Goal: Task Accomplishment & Management: Use online tool/utility

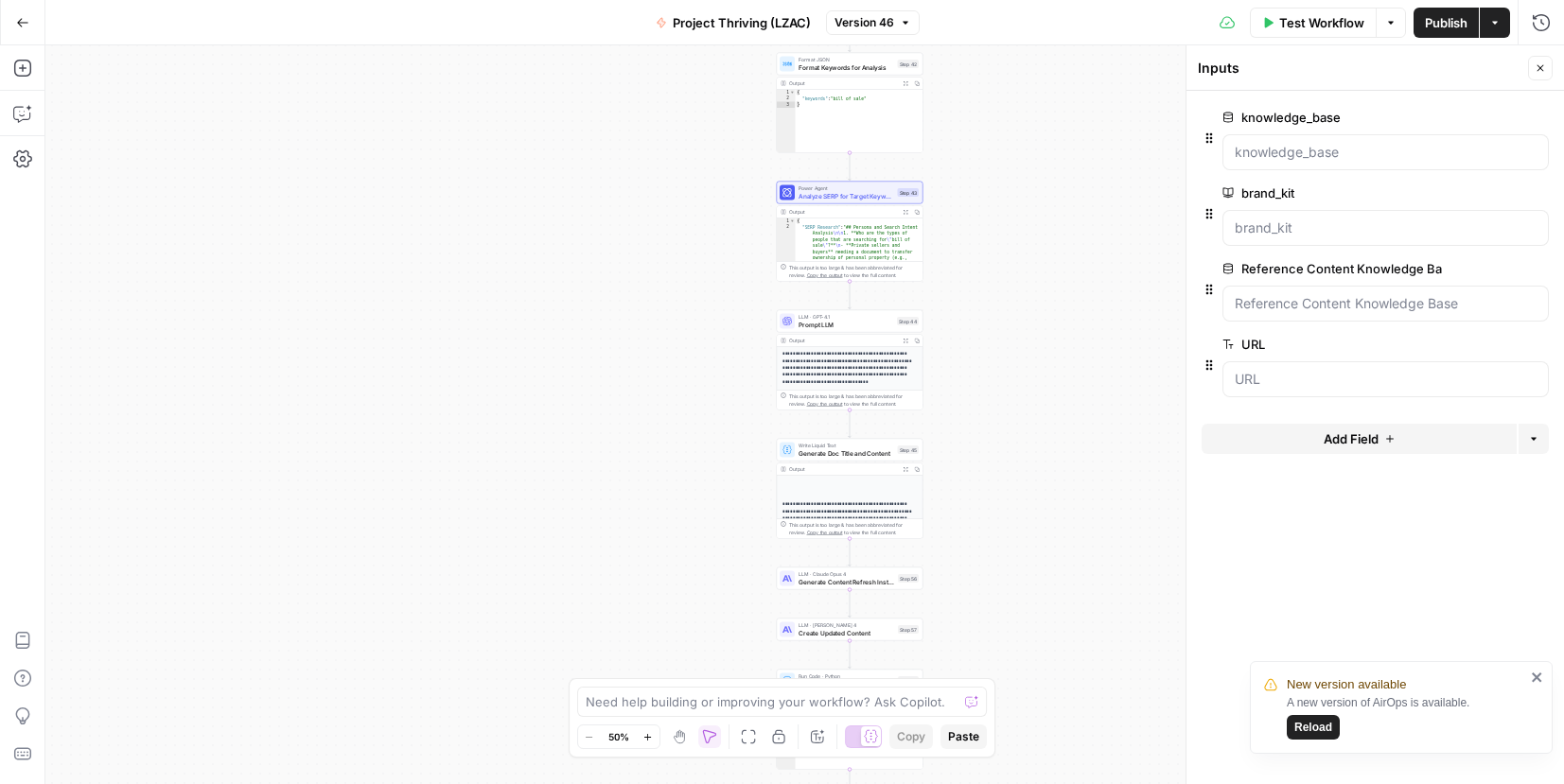
click at [1538, 69] on icon "button" at bounding box center [1541, 68] width 7 height 7
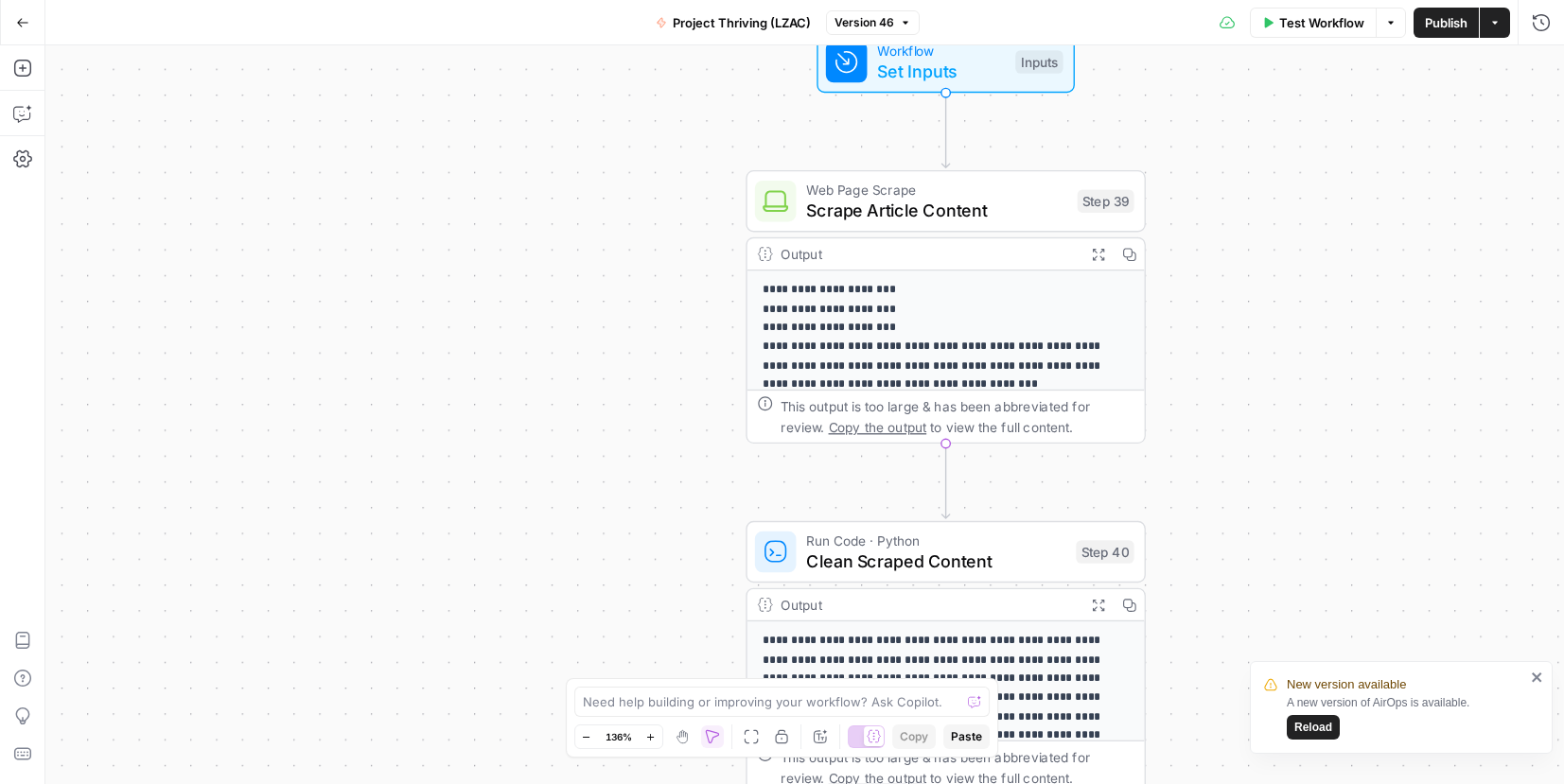
click at [19, 16] on icon "button" at bounding box center [23, 23] width 13 height 13
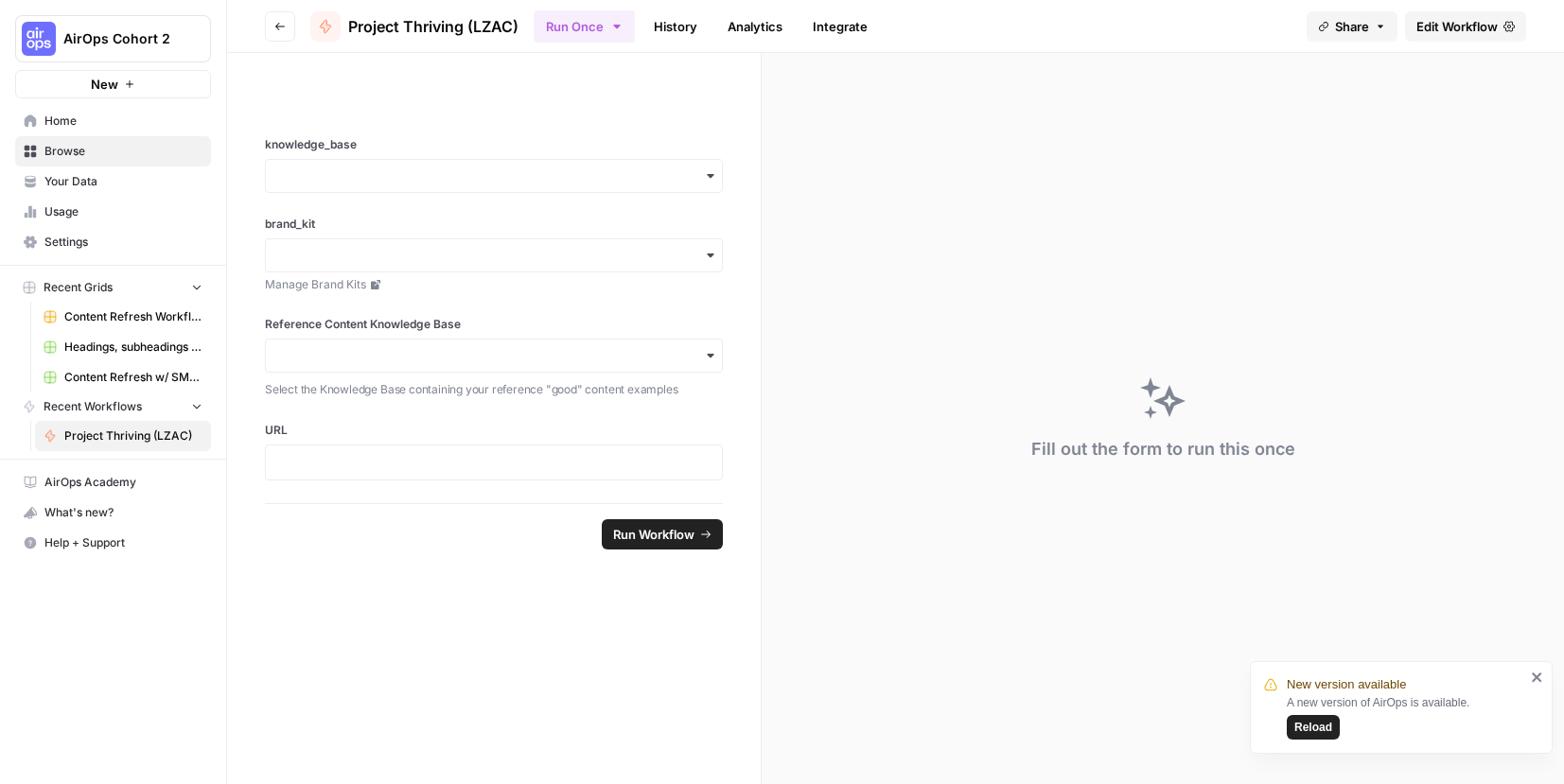
click at [87, 133] on link "Home" at bounding box center [113, 121] width 196 height 31
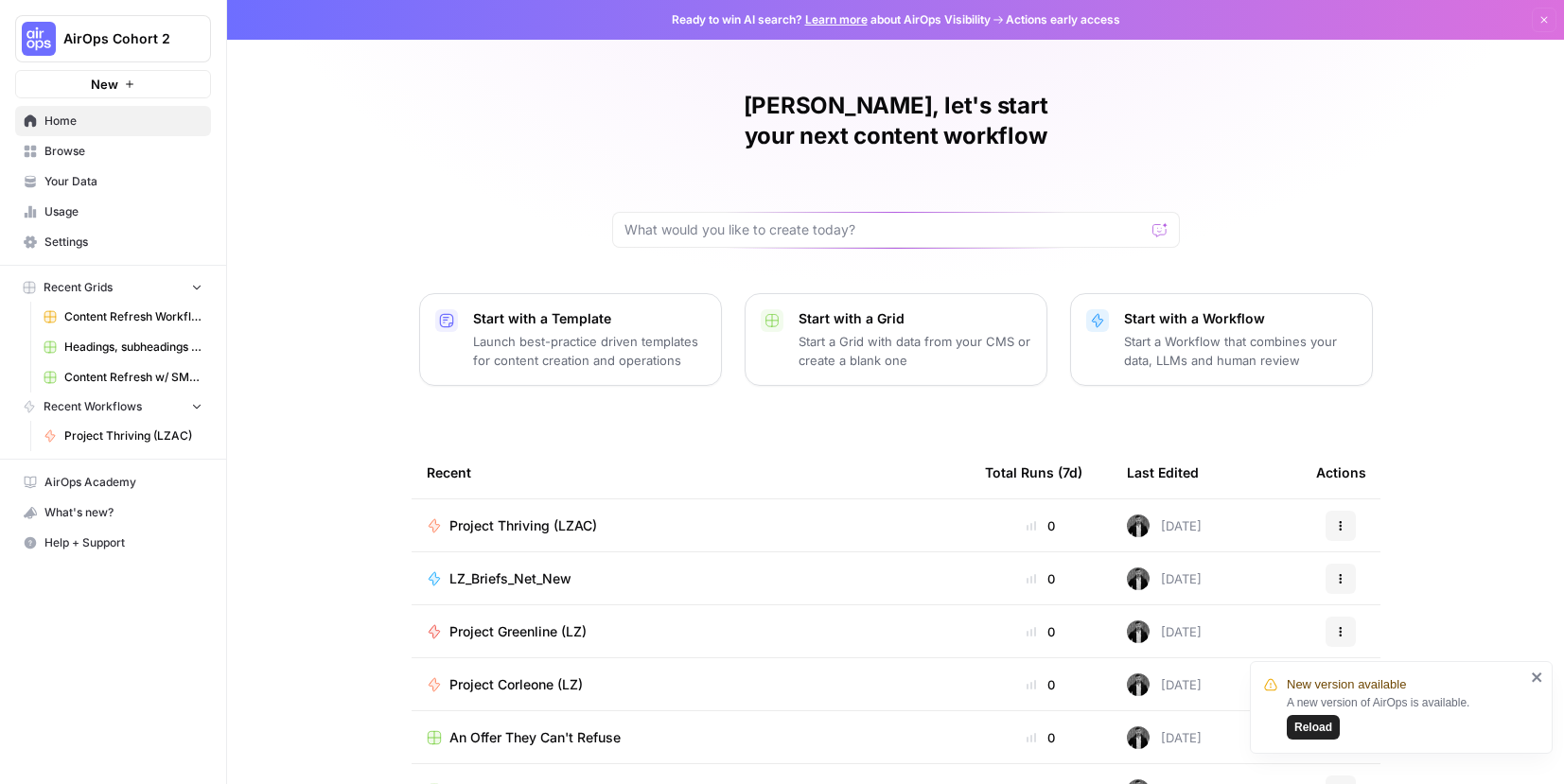
scroll to position [86, 0]
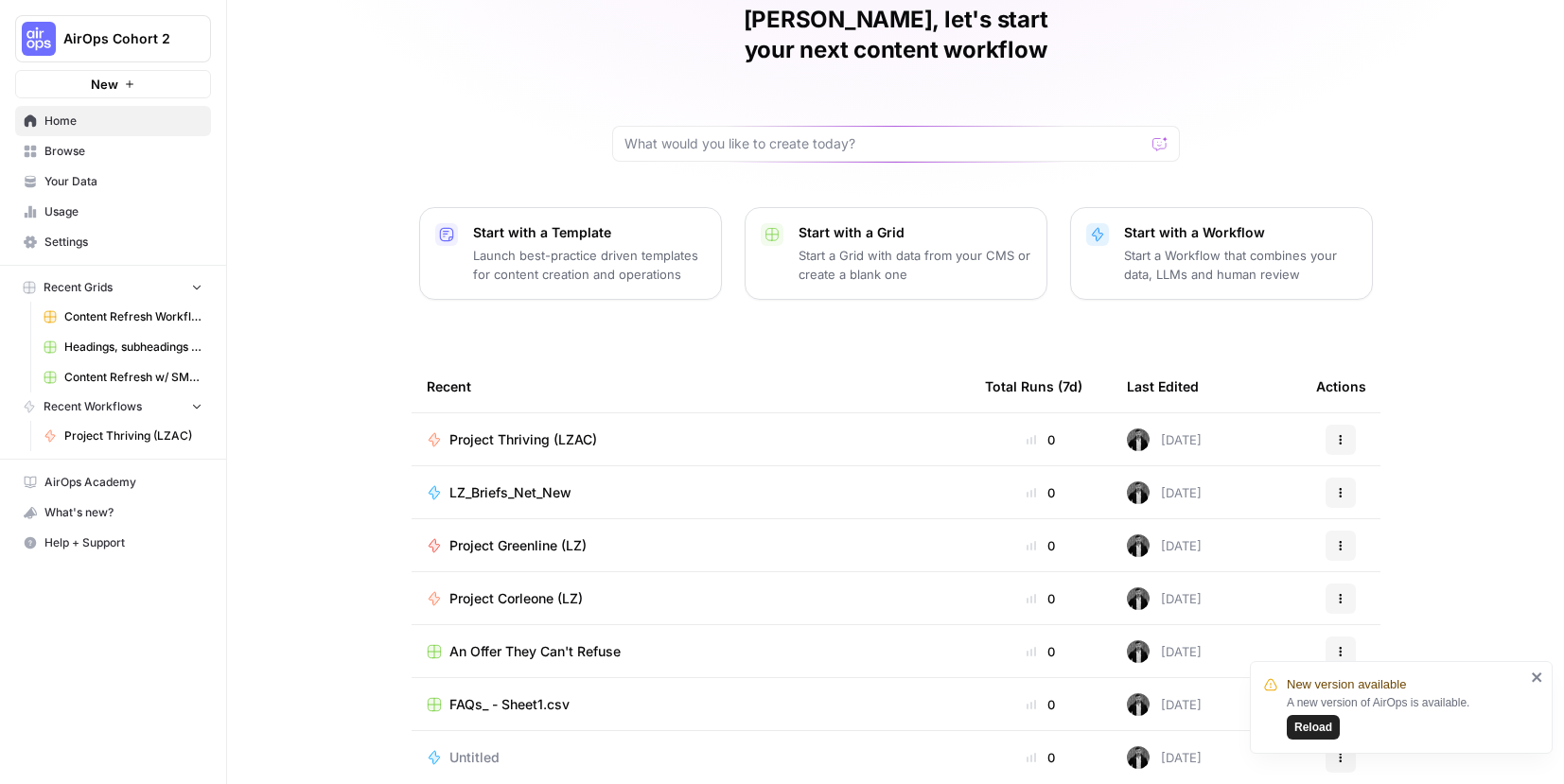
click at [95, 134] on link "Home" at bounding box center [113, 121] width 196 height 31
click at [83, 151] on span "Browse" at bounding box center [124, 152] width 158 height 17
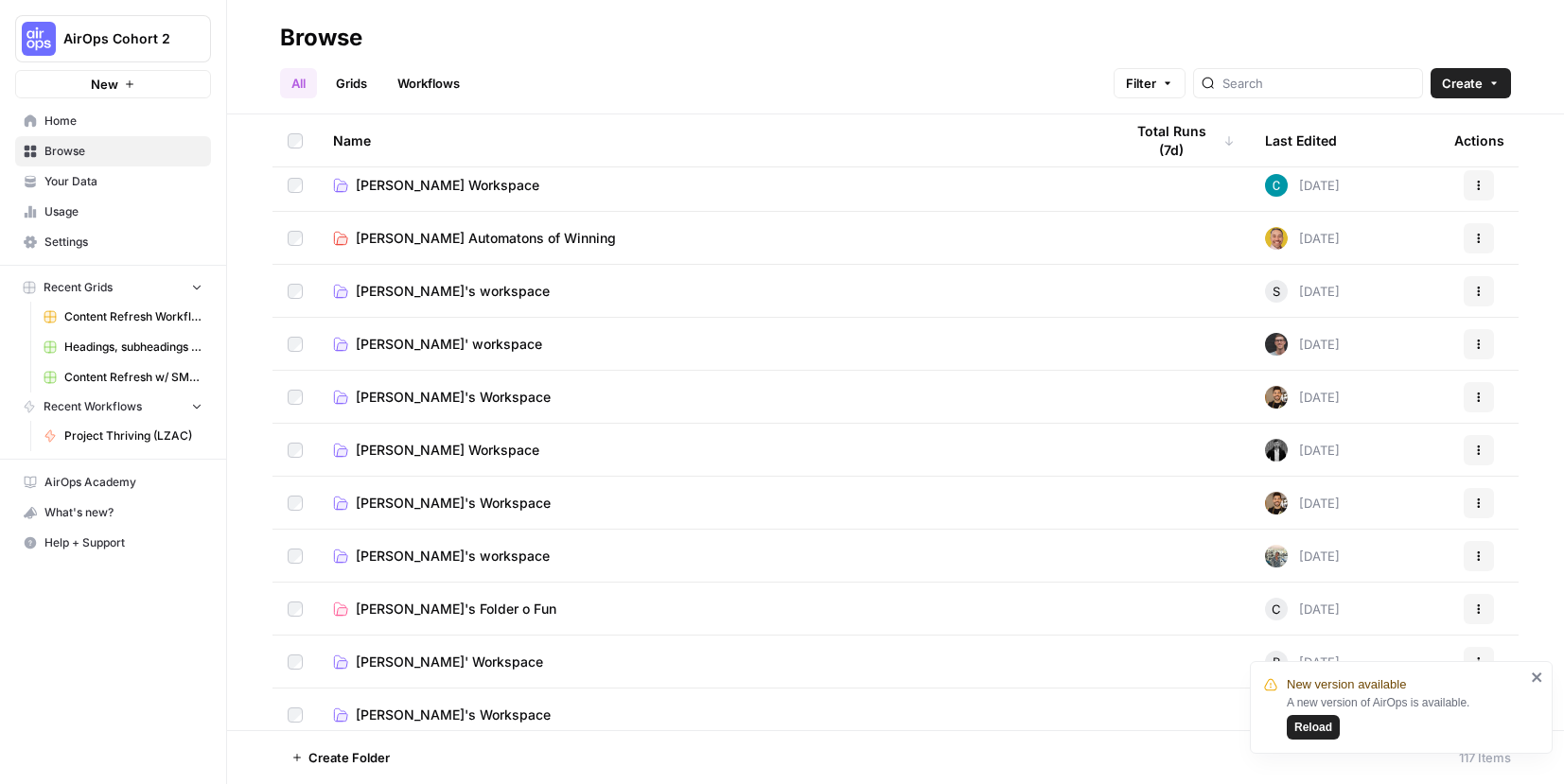
scroll to position [898, 0]
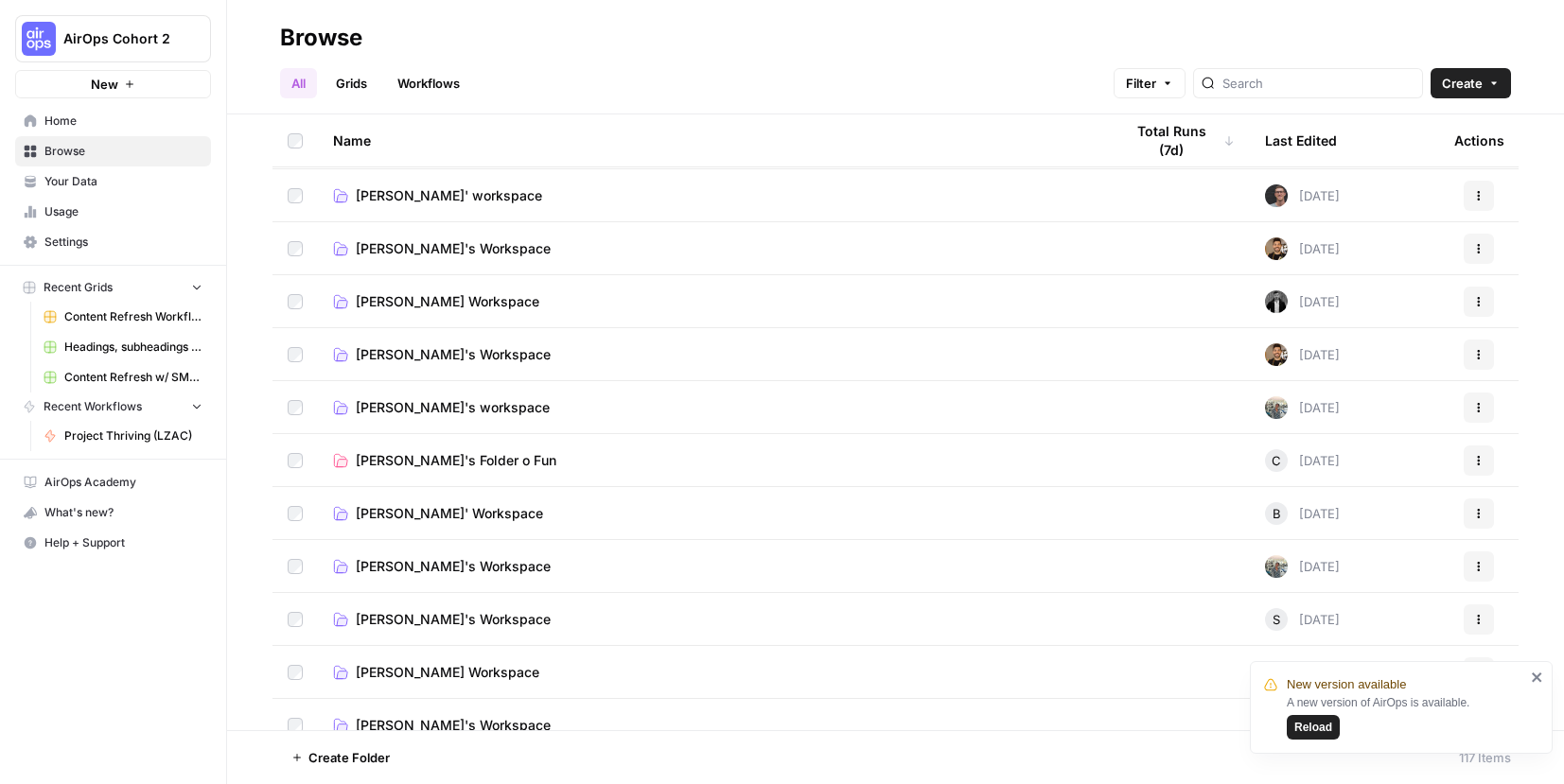
click at [413, 303] on span "[PERSON_NAME] Workspace" at bounding box center [448, 301] width 183 height 19
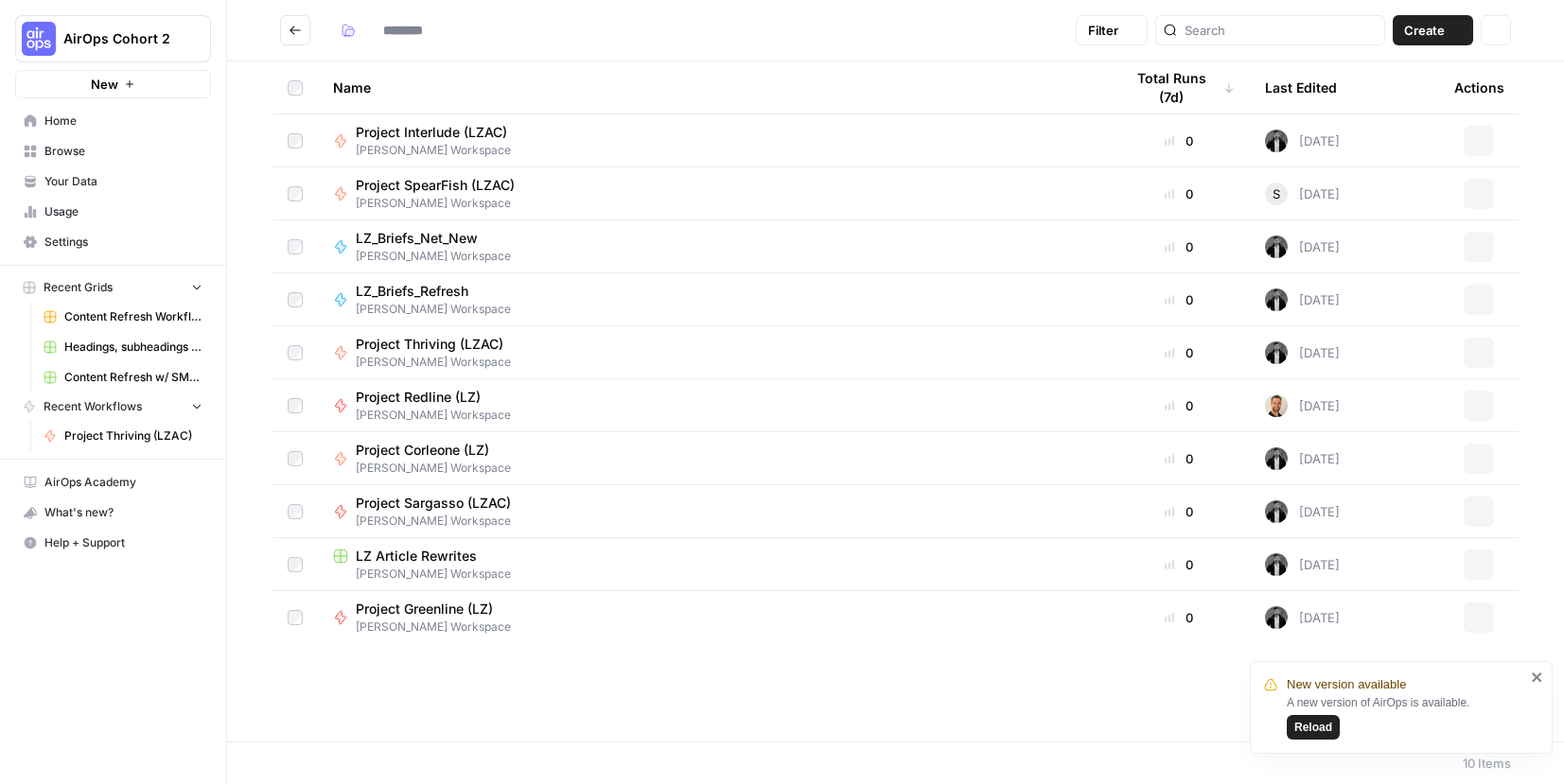
type input "**********"
click at [440, 557] on span "LZ Article Rewrites" at bounding box center [416, 556] width 121 height 19
type input "**********"
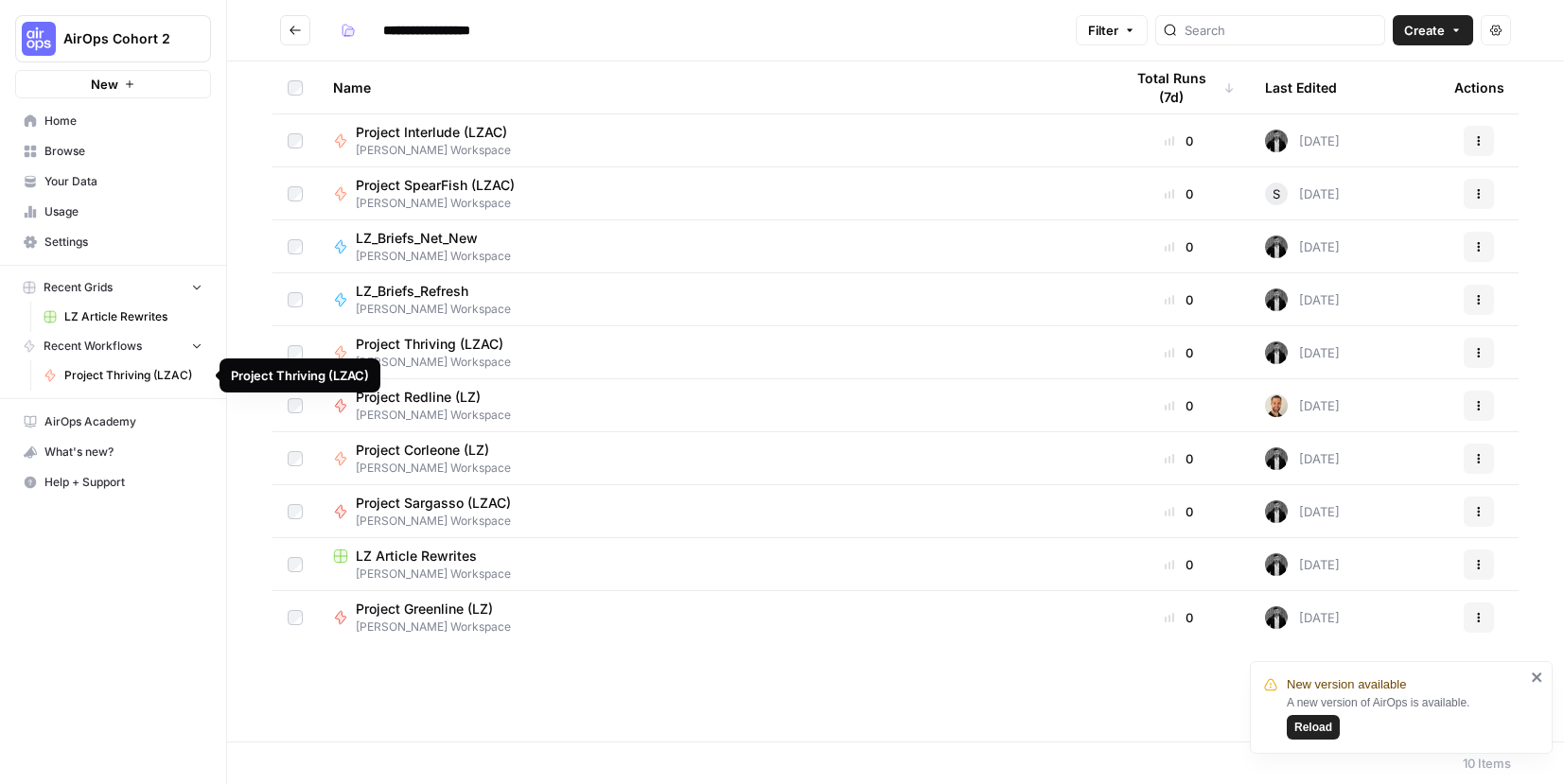
click at [116, 390] on link "Project Thriving (LZAC)" at bounding box center [123, 376] width 176 height 31
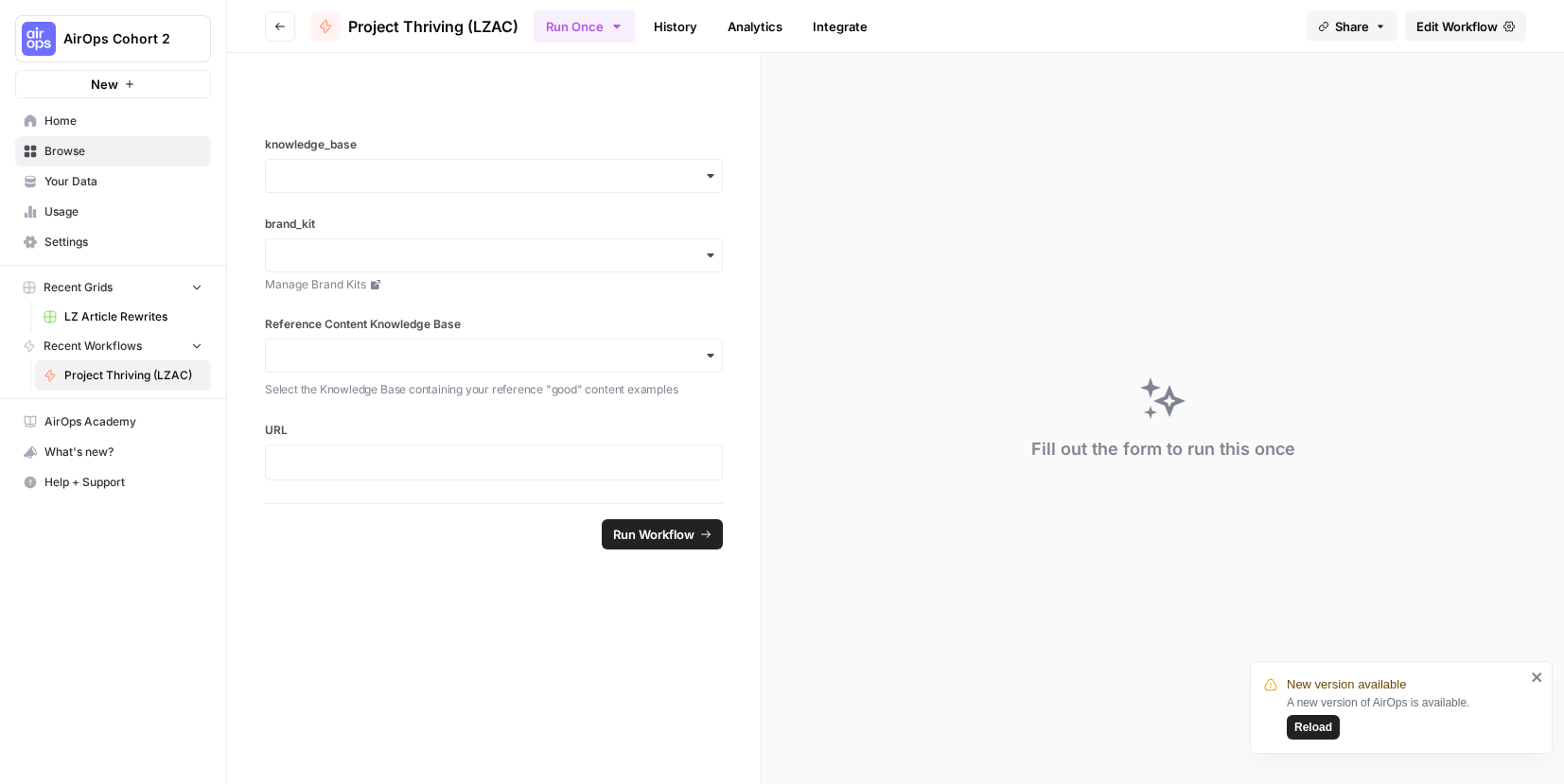
click at [1426, 37] on link "Edit Workflow" at bounding box center [1466, 27] width 121 height 31
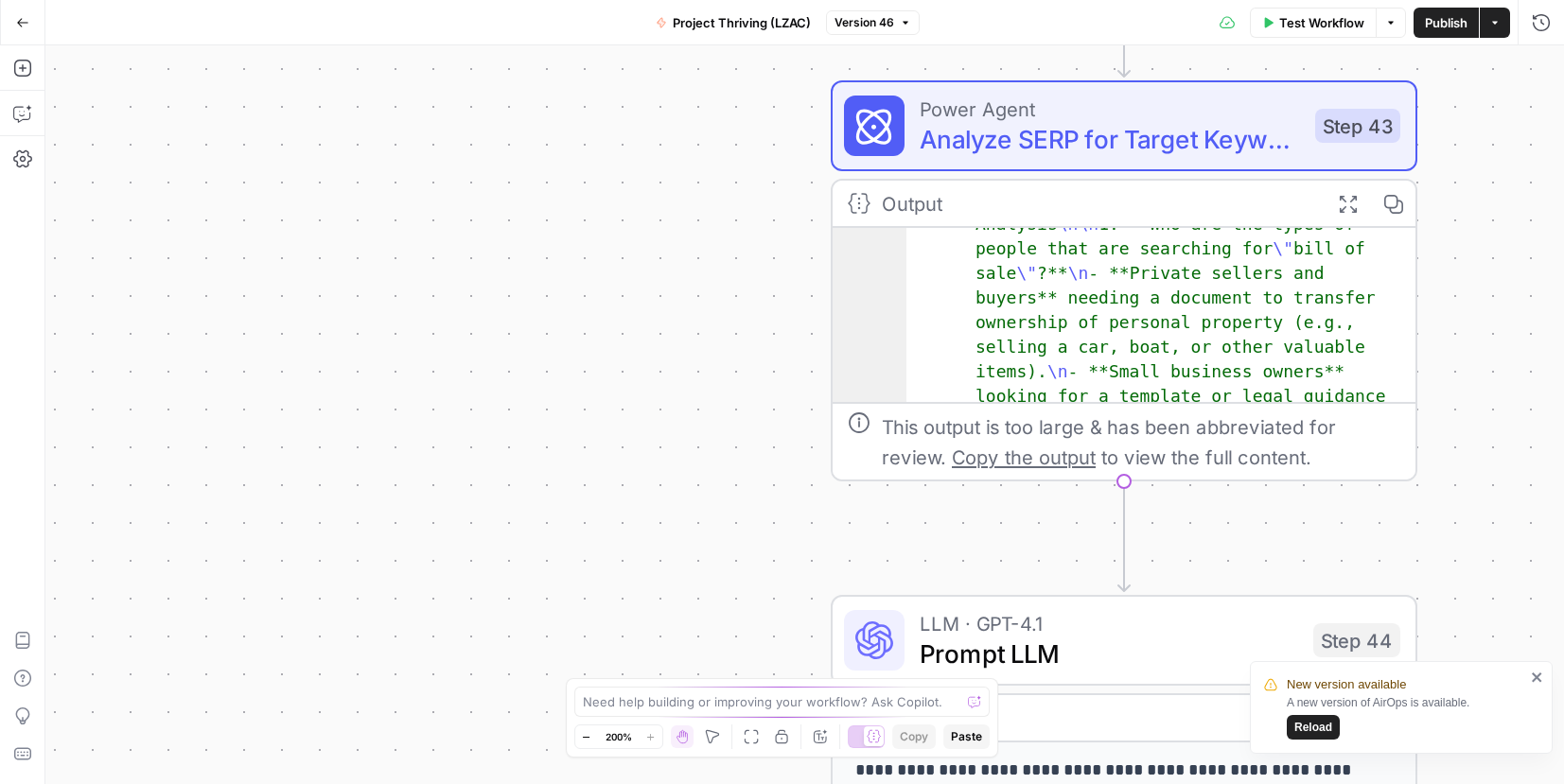
scroll to position [32, 0]
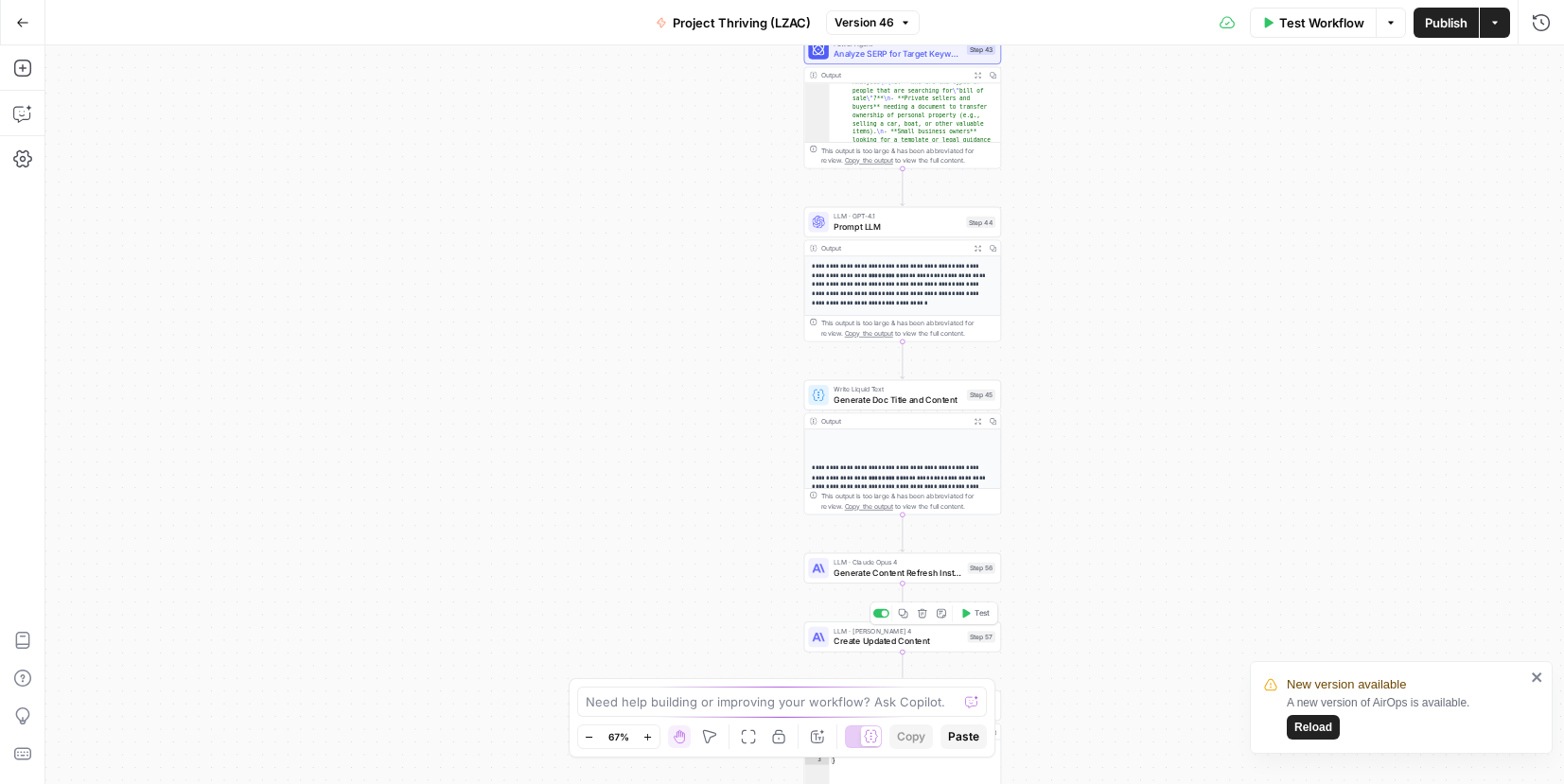
click at [869, 648] on div "LLM · Claude Sonnet 4 Create Updated Content Step 57 Copy step Delete step Add …" at bounding box center [903, 637] width 198 height 31
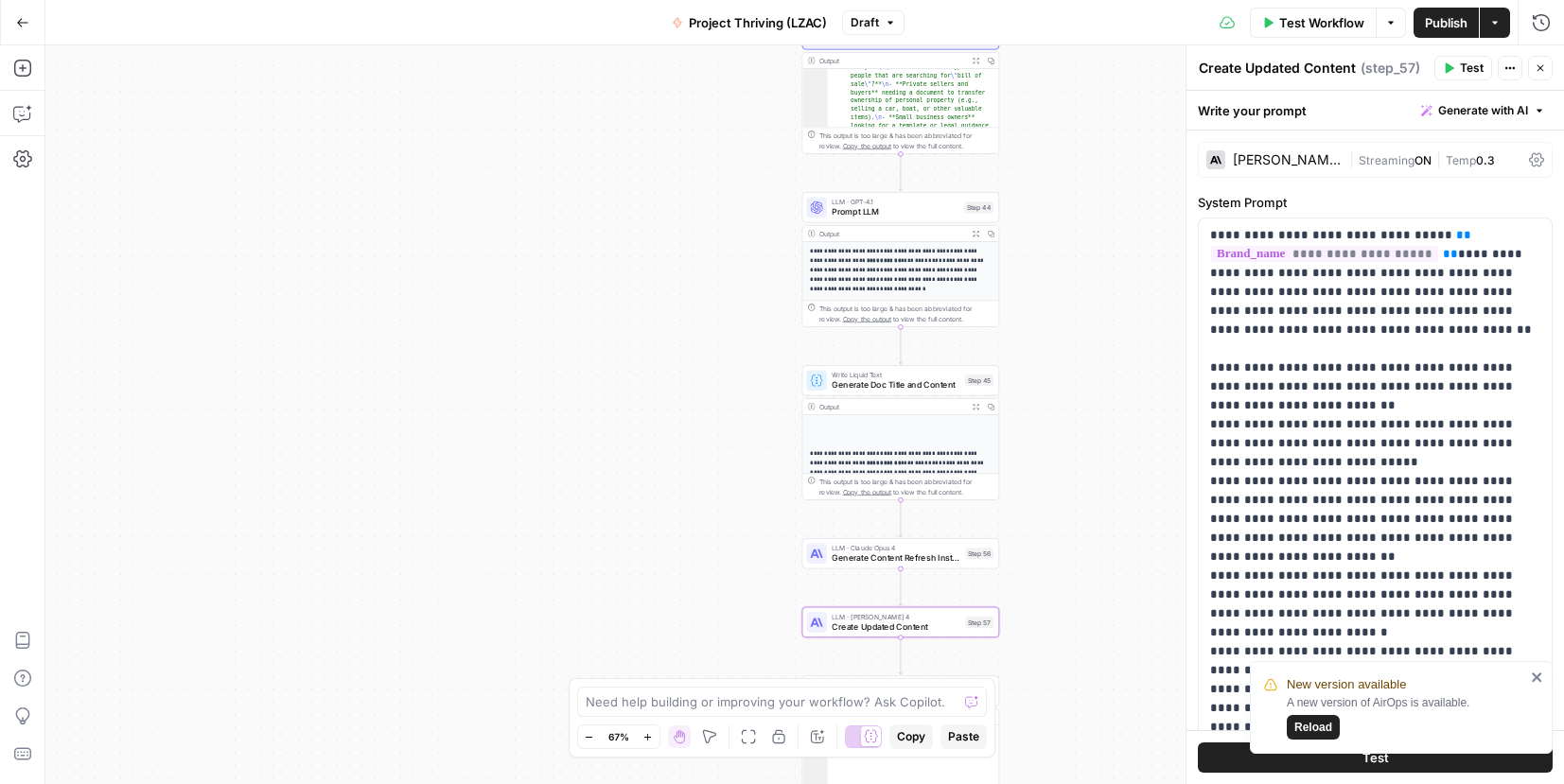
click at [6, 18] on button "Go Back" at bounding box center [23, 23] width 34 height 34
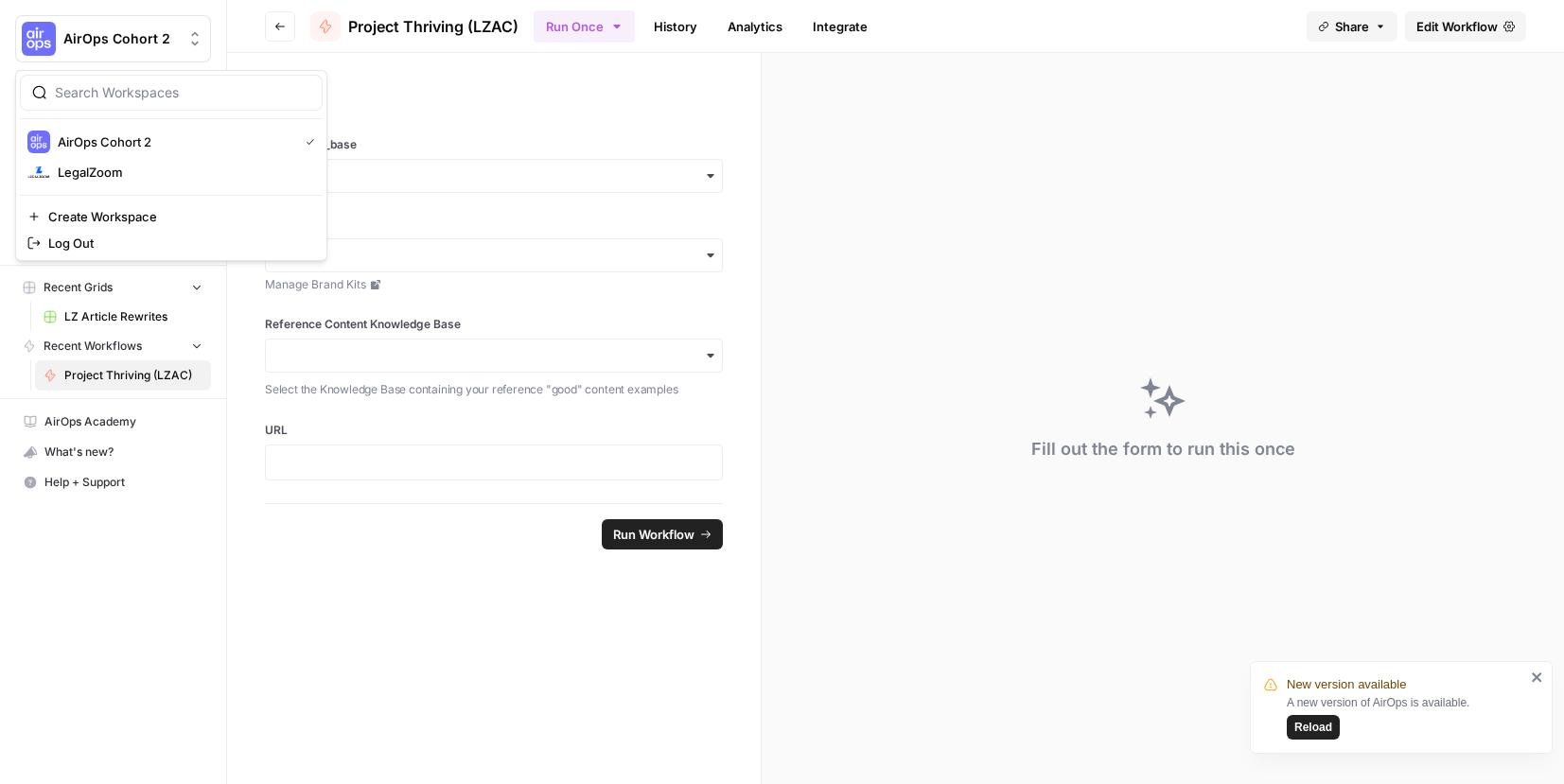
click at [84, 28] on button "AirOps Cohort 2" at bounding box center [113, 39] width 196 height 48
click at [94, 173] on span "LegalZoom" at bounding box center [182, 173] width 250 height 19
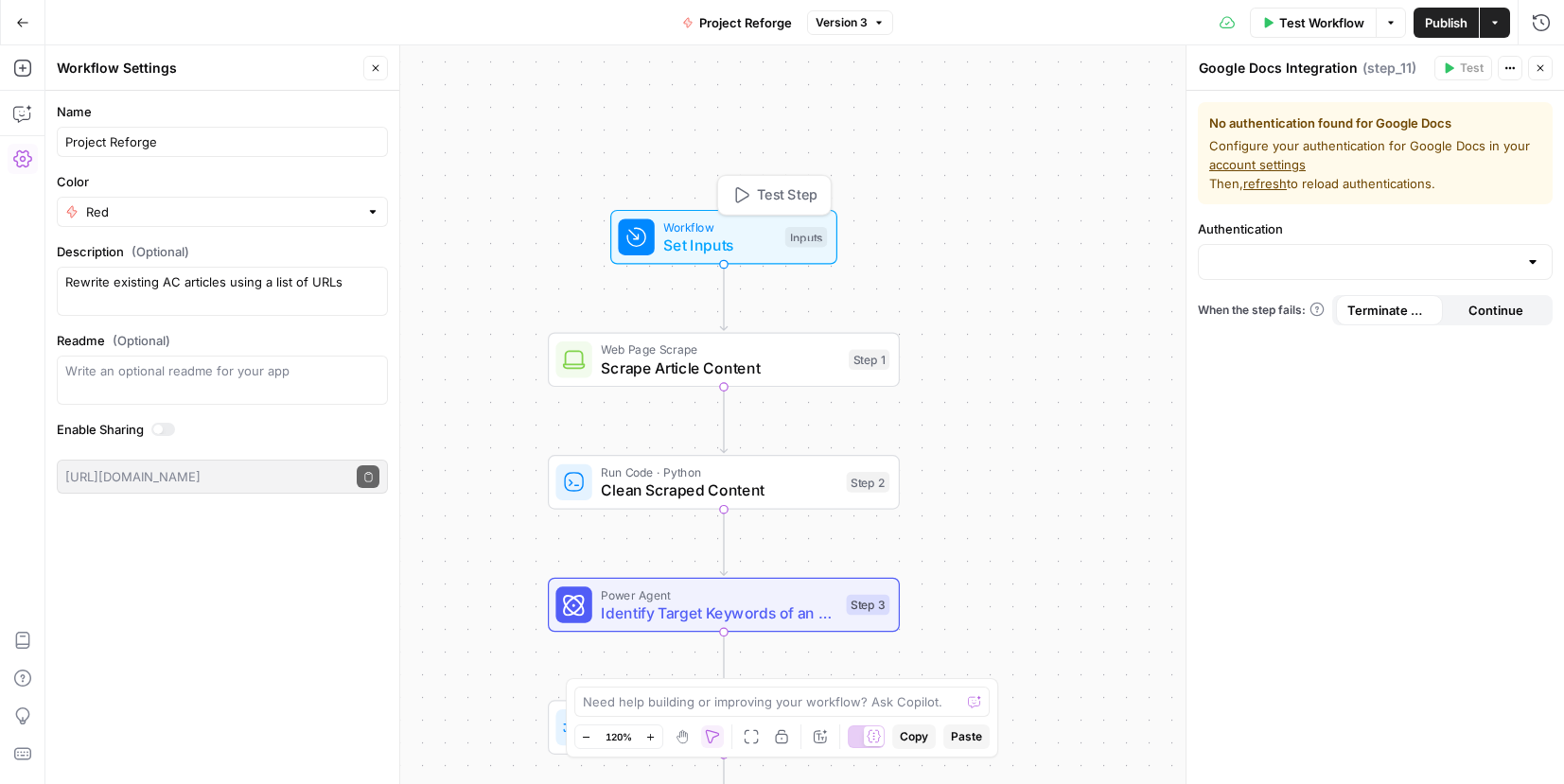
click at [740, 244] on span "Set Inputs" at bounding box center [719, 245] width 113 height 23
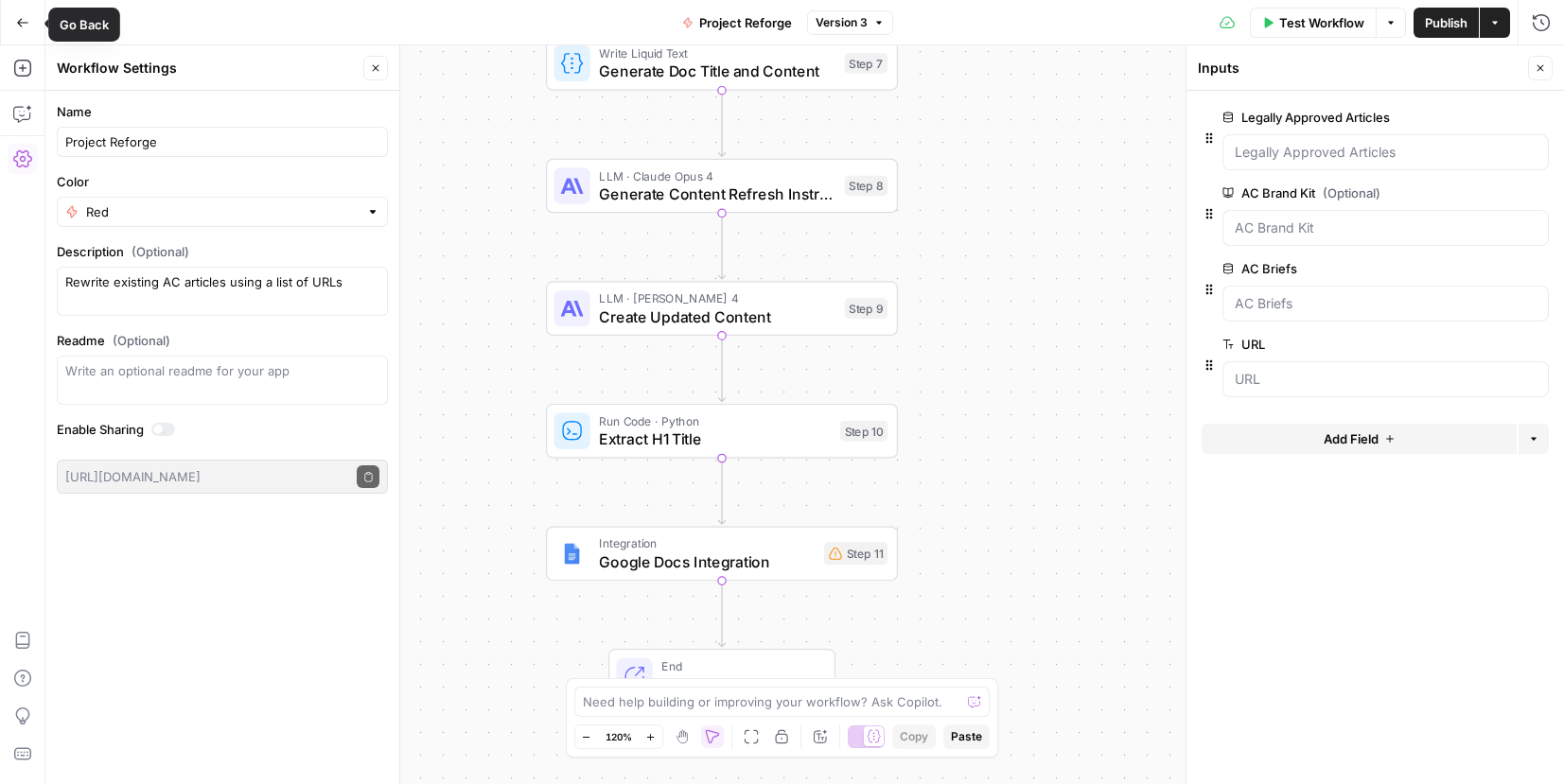
click at [16, 26] on icon "button" at bounding box center [23, 23] width 13 height 13
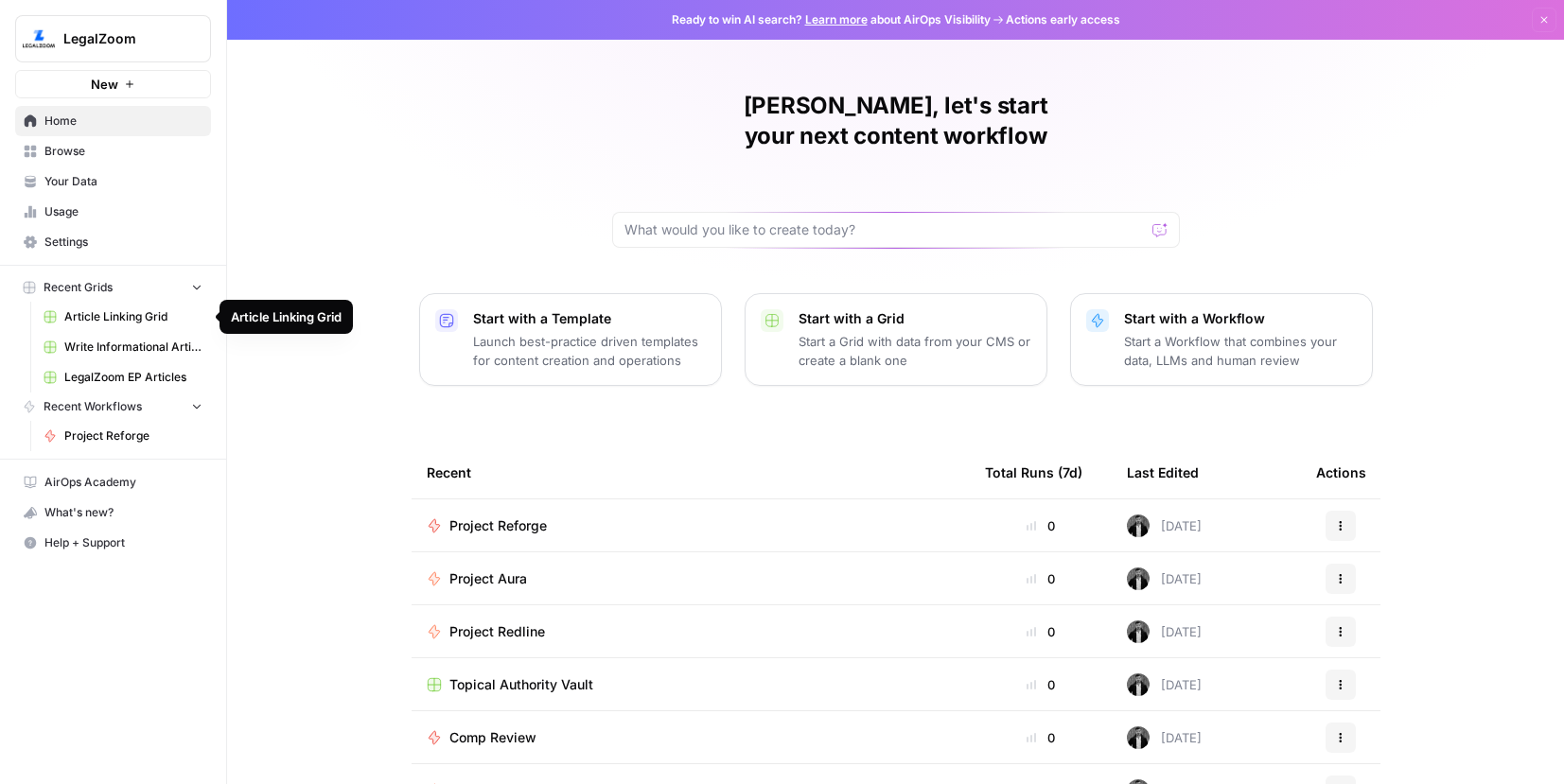
scroll to position [86, 0]
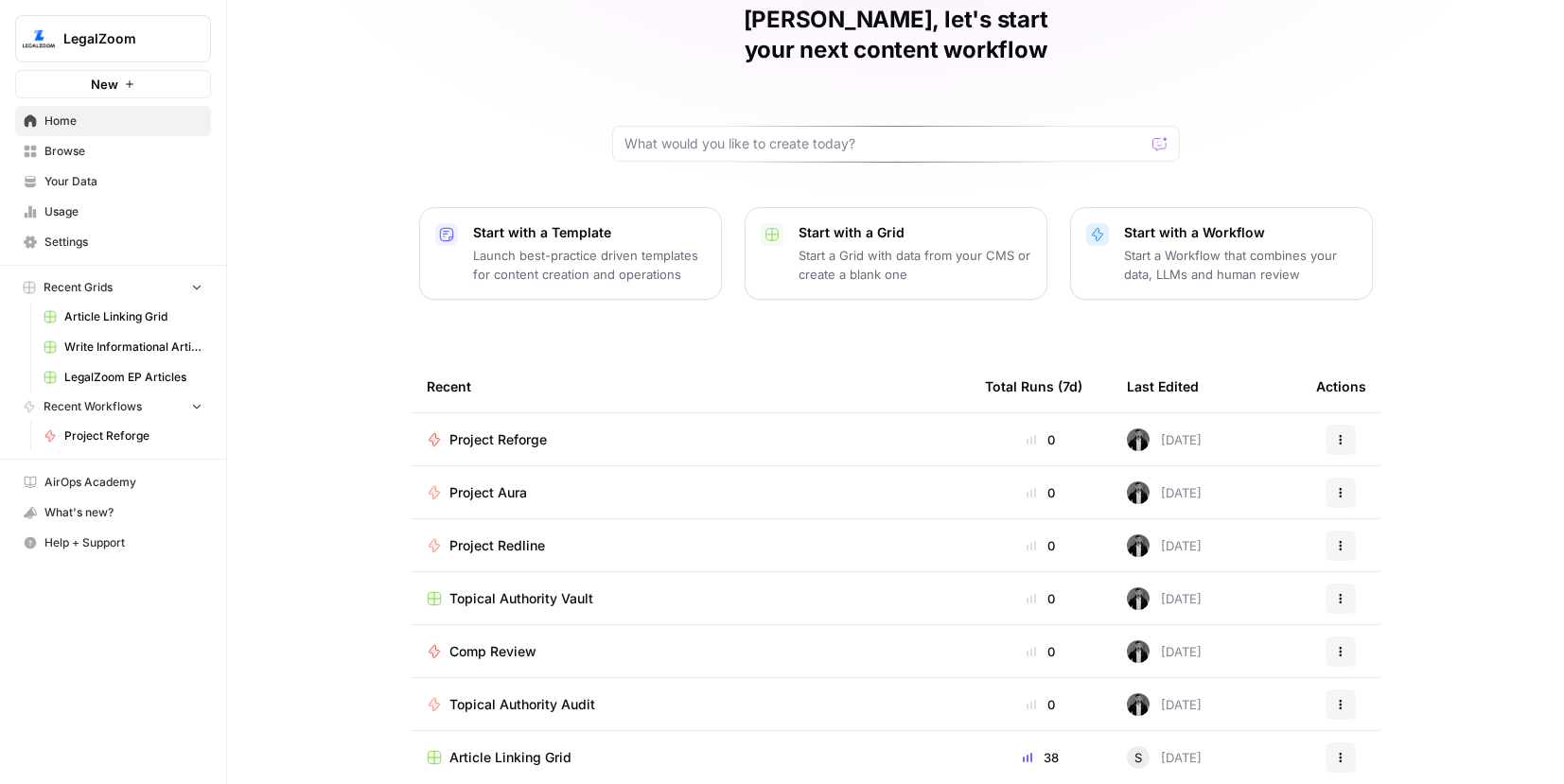
click at [88, 148] on span "Browse" at bounding box center [124, 152] width 158 height 17
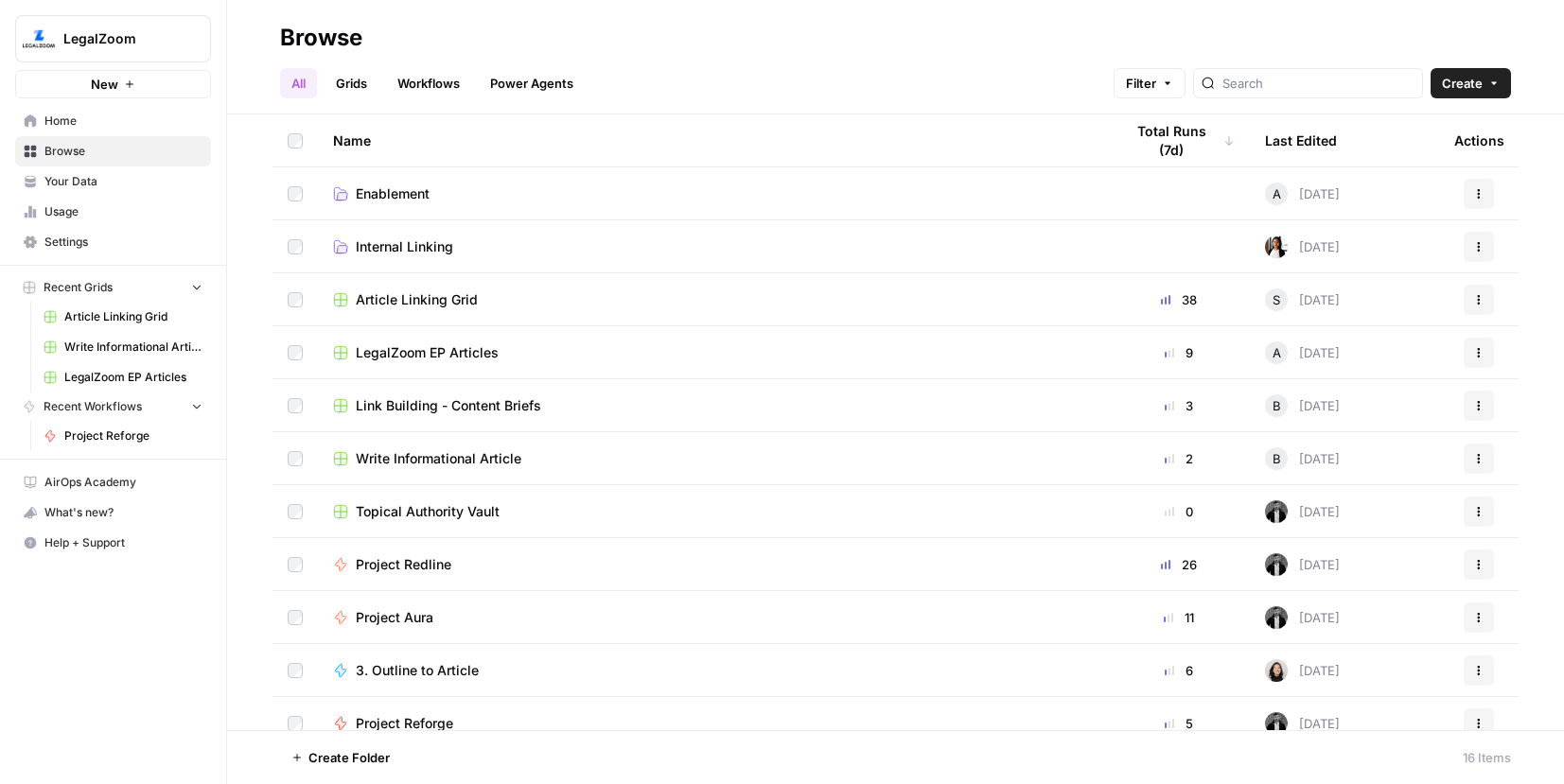
click at [452, 241] on link "Internal Linking" at bounding box center [713, 247] width 760 height 19
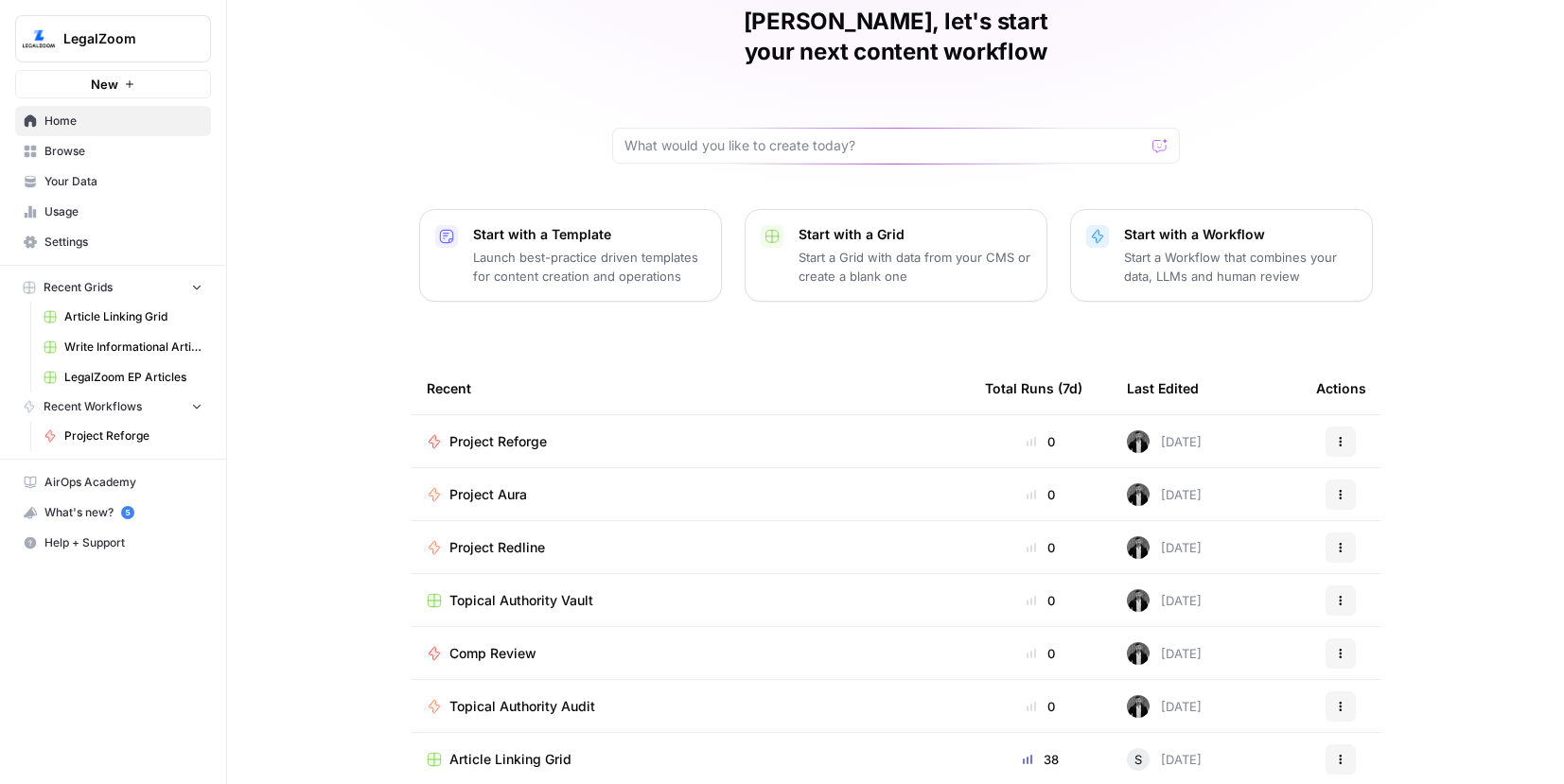
scroll to position [86, 0]
click at [141, 31] on span "LegalZoom" at bounding box center [120, 39] width 115 height 19
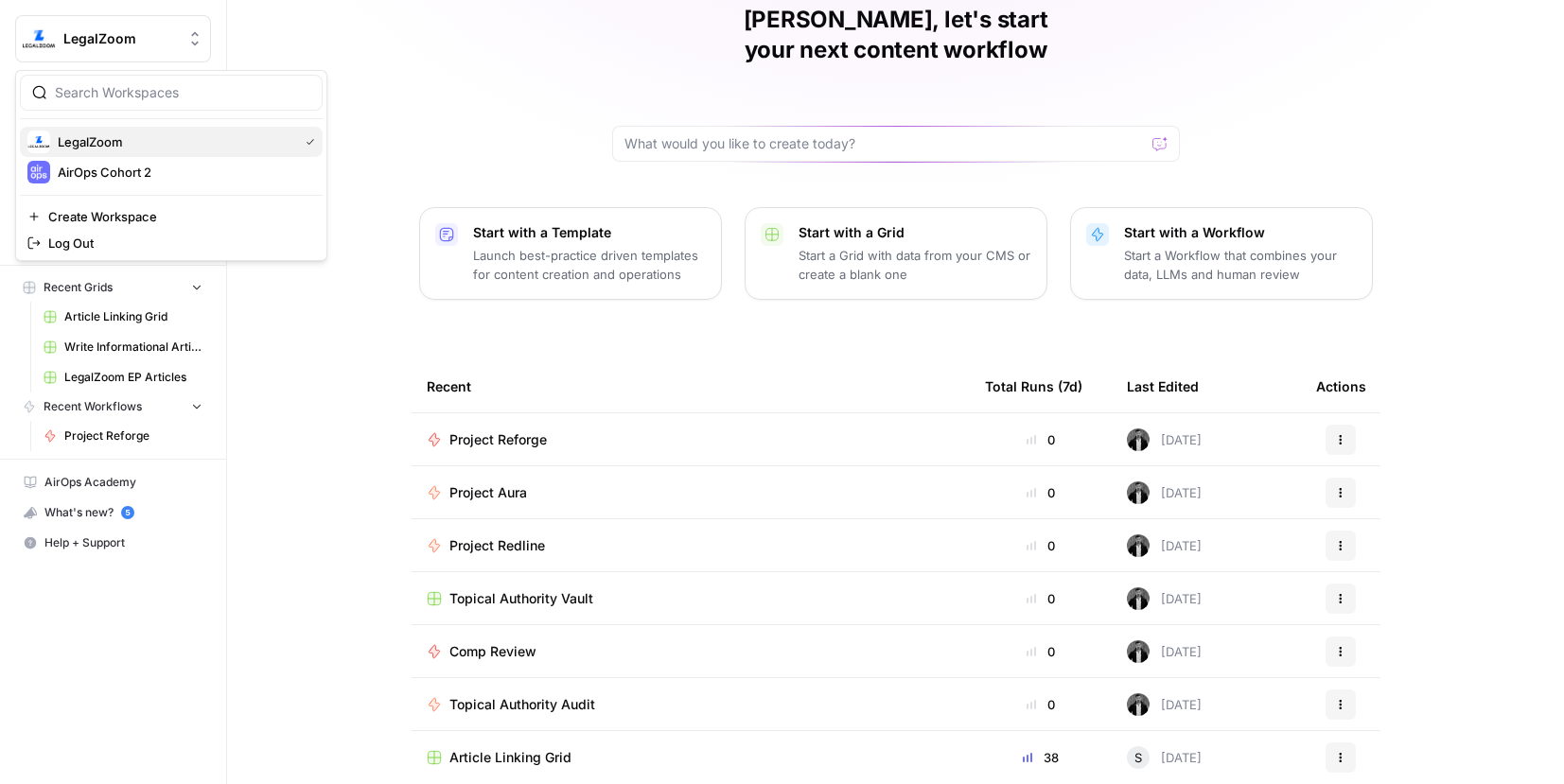
click at [130, 134] on span "LegalZoom" at bounding box center [174, 142] width 233 height 19
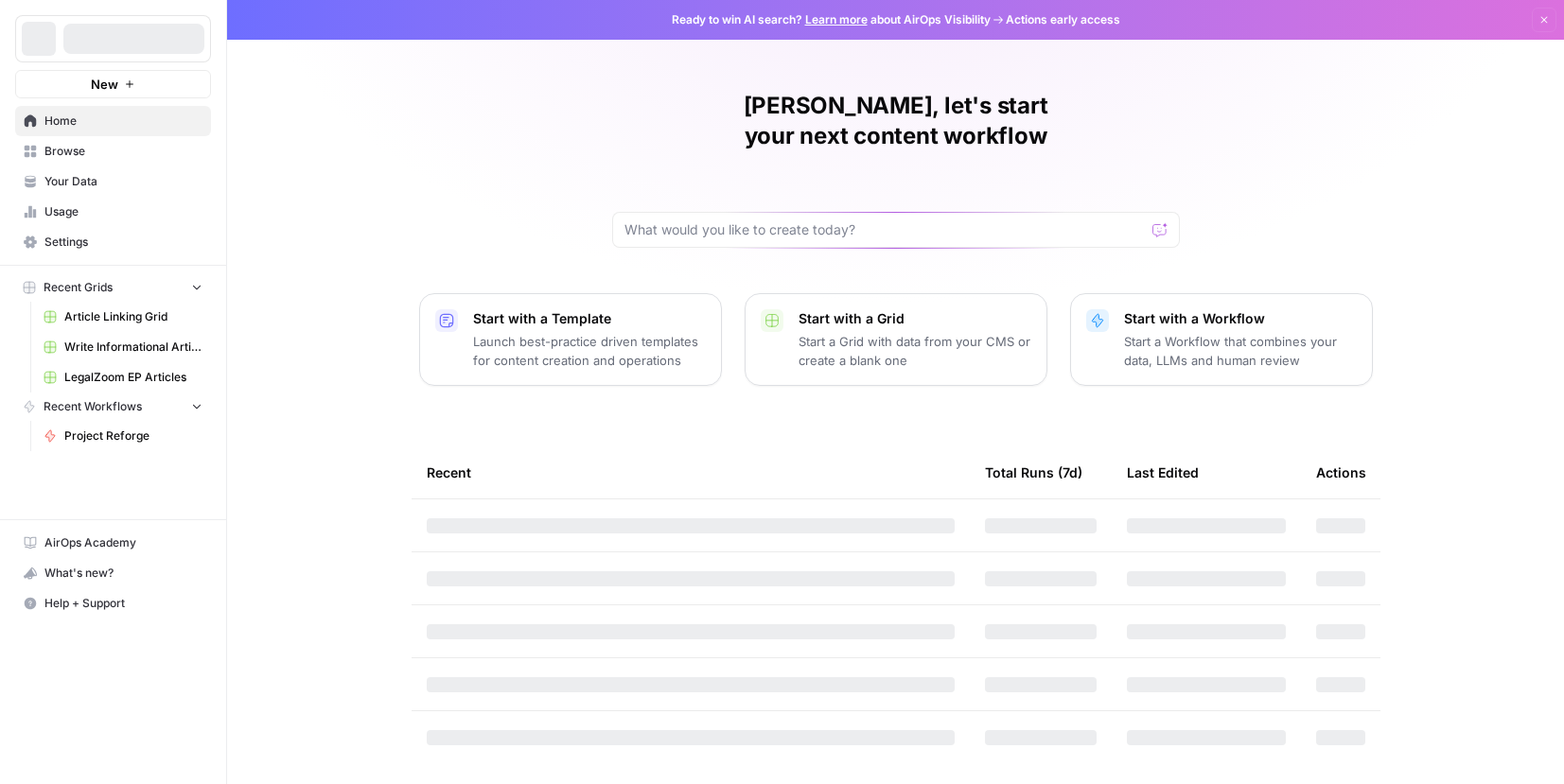
click at [117, 27] on div at bounding box center [134, 39] width 141 height 31
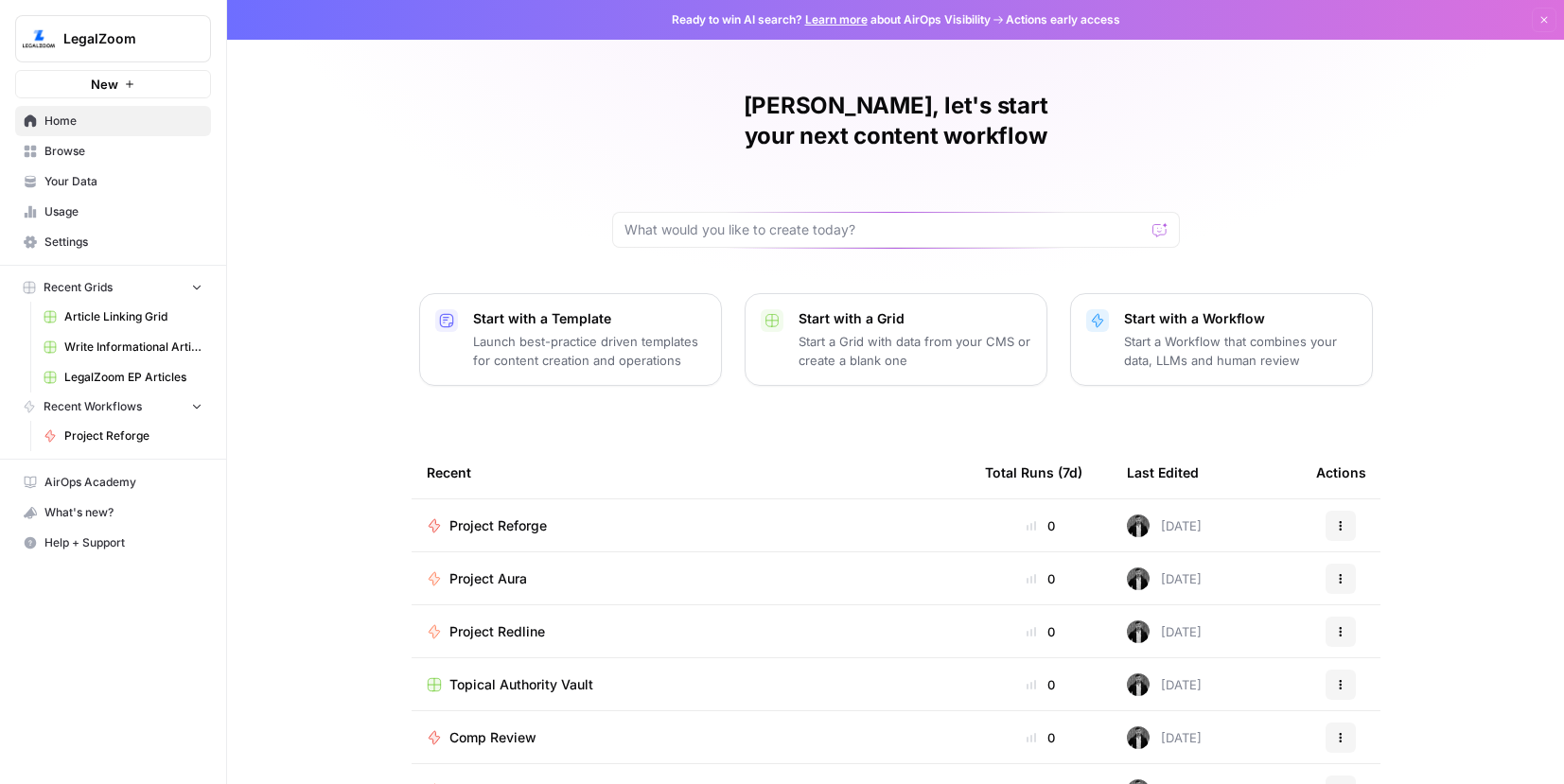
click at [117, 27] on button "LegalZoom" at bounding box center [113, 39] width 196 height 48
click at [117, 163] on span "AirOps Cohort 2" at bounding box center [182, 173] width 250 height 19
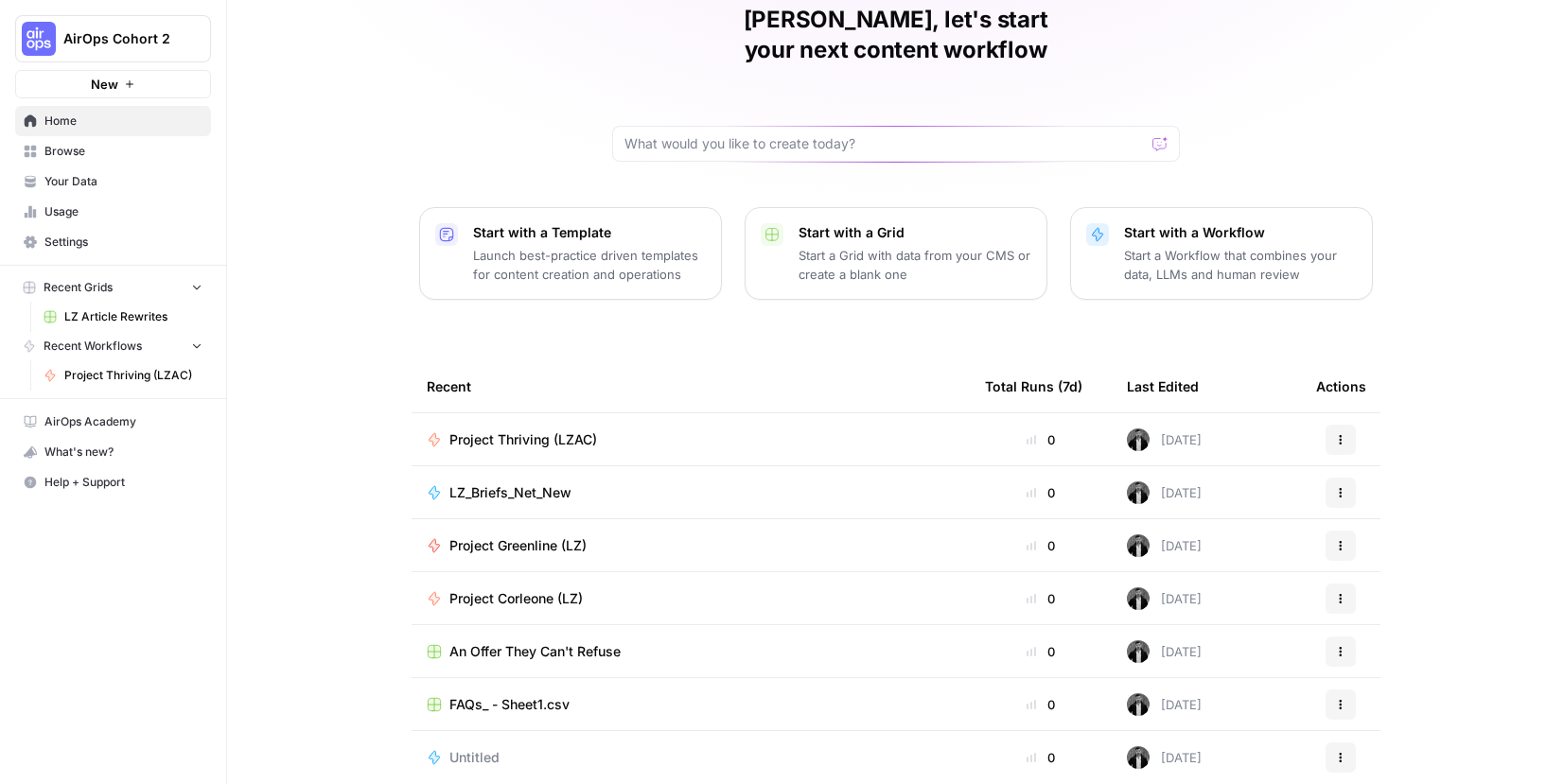
scroll to position [85, 0]
click at [86, 156] on span "Browse" at bounding box center [124, 152] width 158 height 17
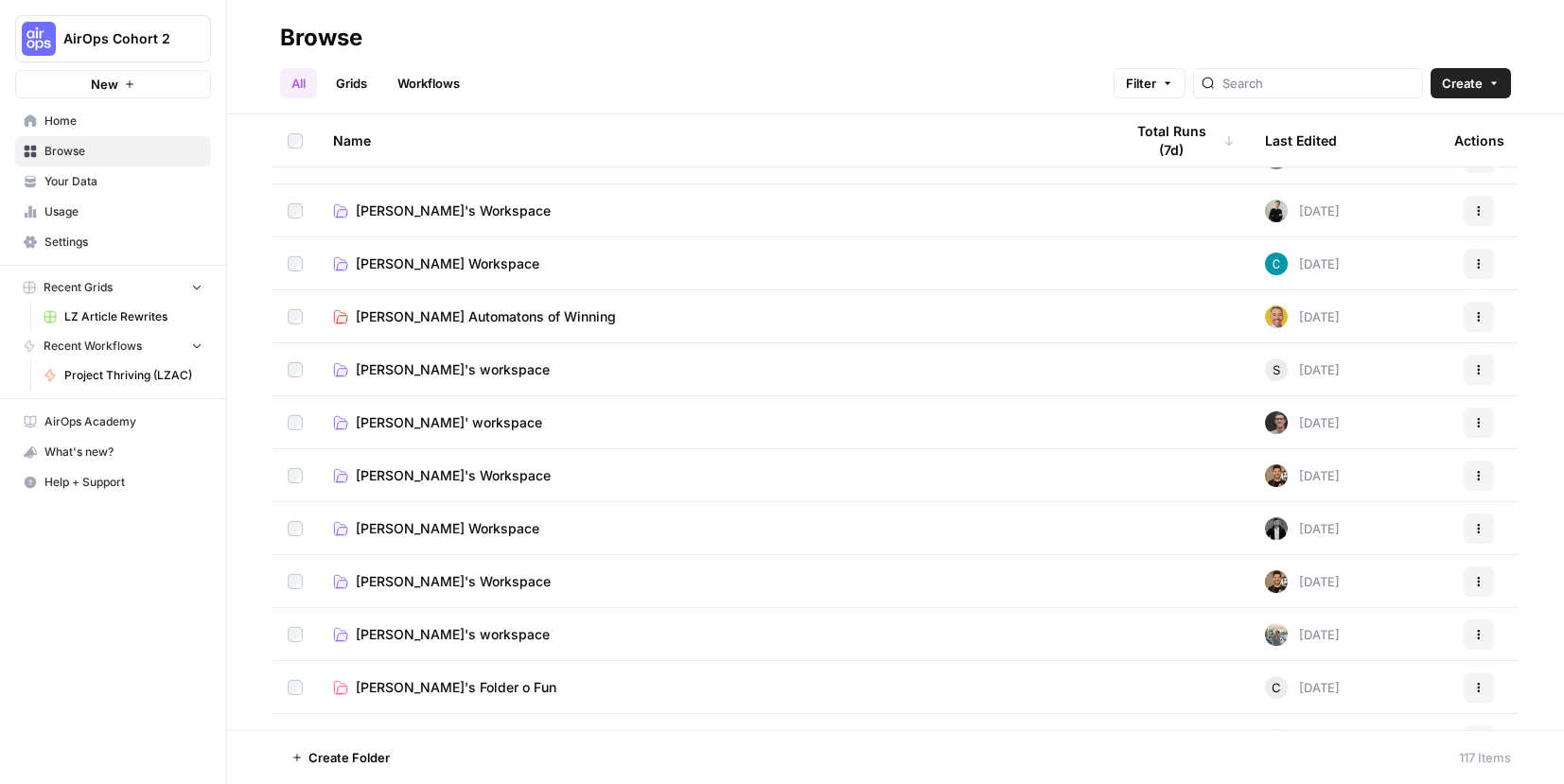
scroll to position [674, 0]
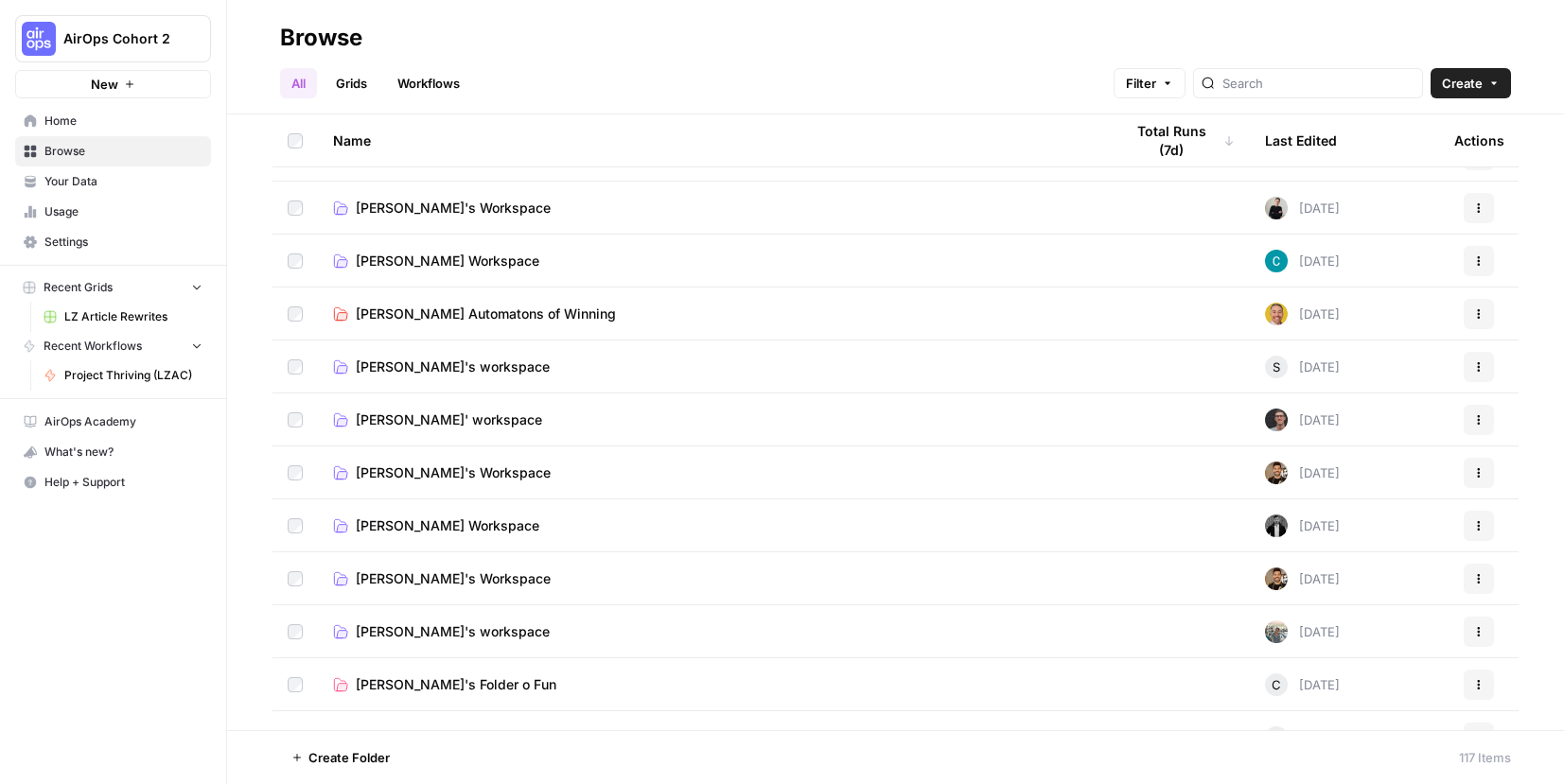
click at [397, 521] on span "[PERSON_NAME] Workspace" at bounding box center [448, 526] width 183 height 19
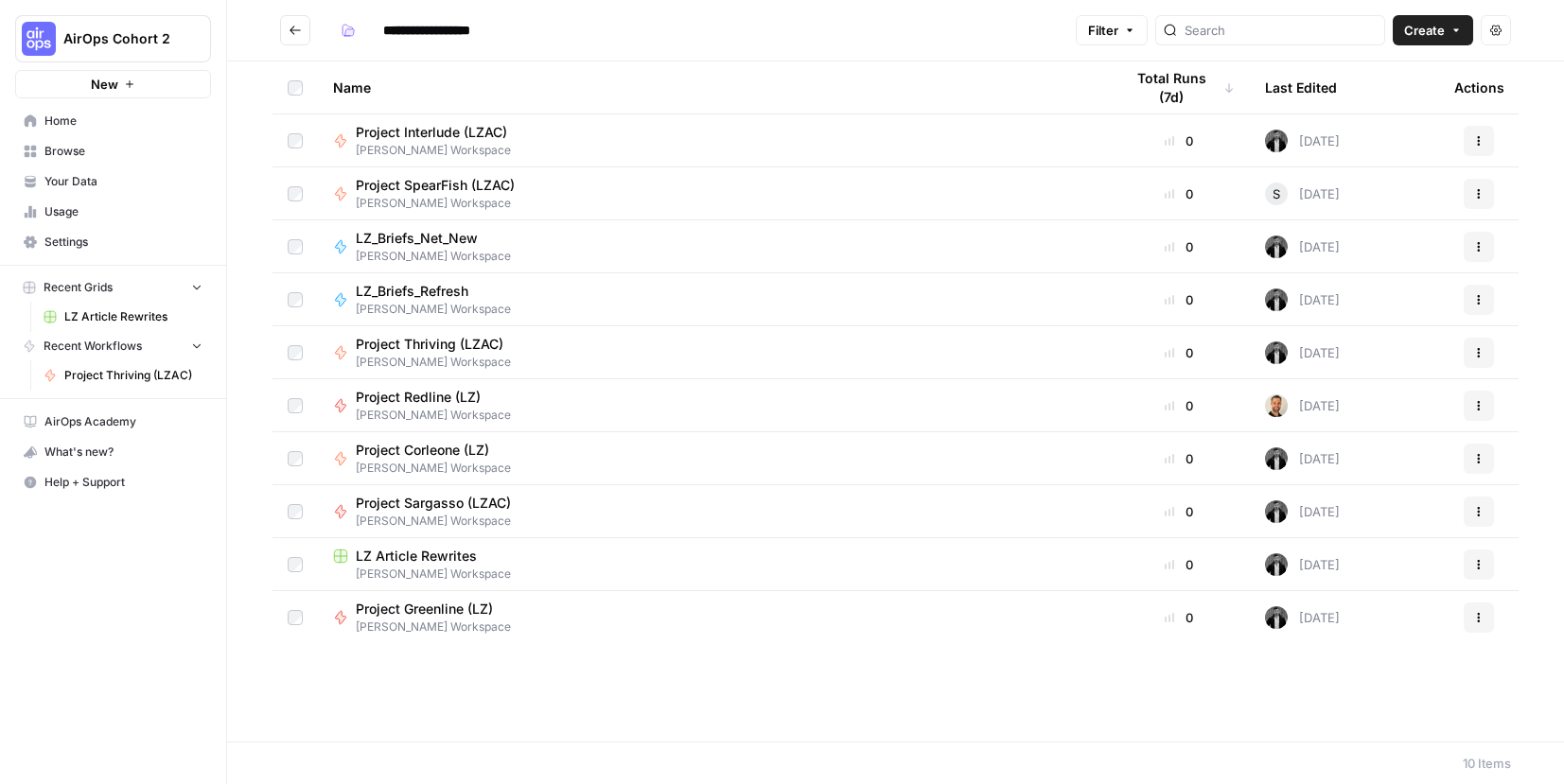
click at [429, 179] on span "Project SpearFish (LZAC)" at bounding box center [435, 185] width 159 height 19
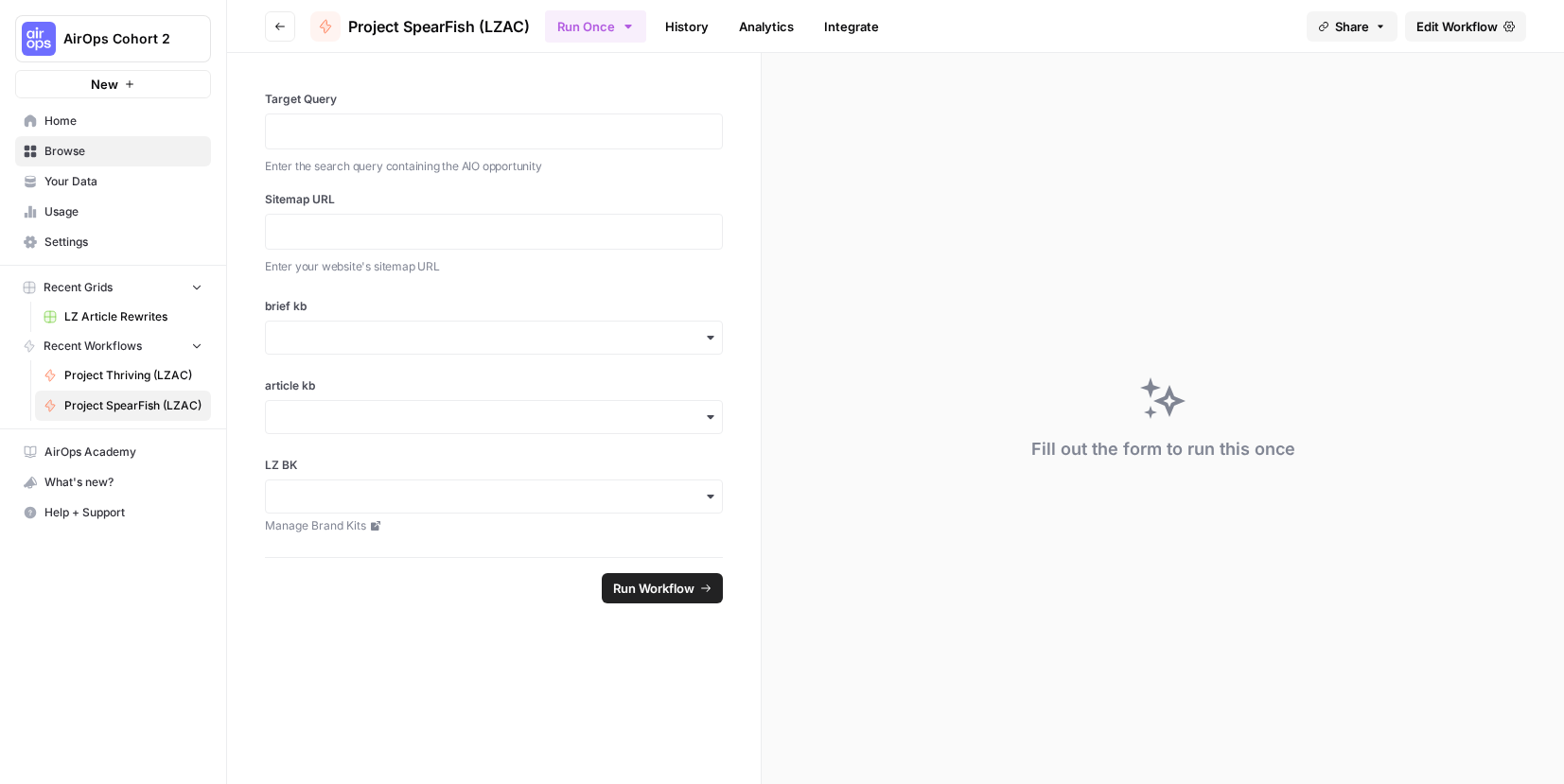
click at [1464, 33] on span "Edit Workflow" at bounding box center [1457, 27] width 81 height 19
